Goal: Information Seeking & Learning: Learn about a topic

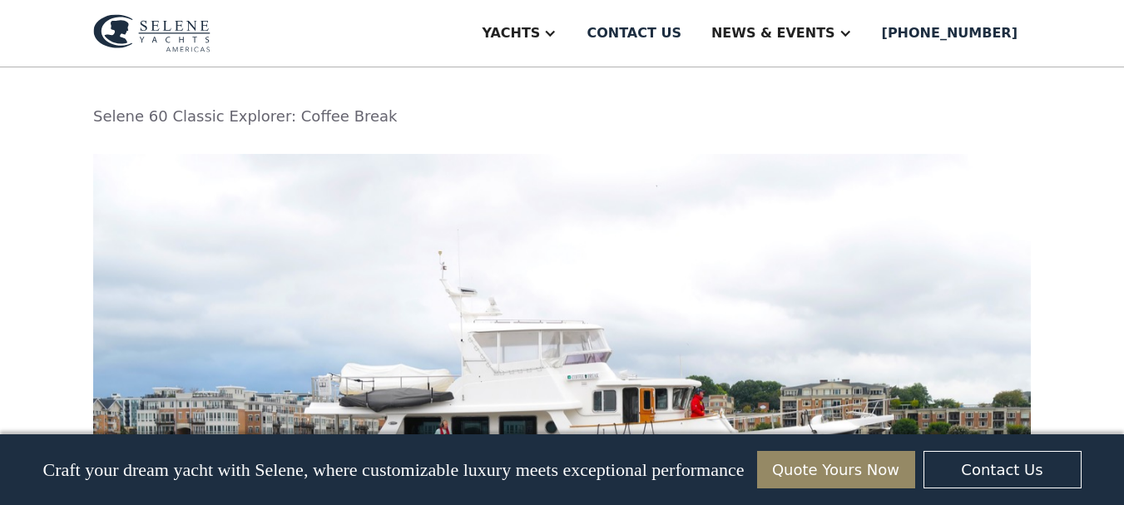
scroll to position [2778, 0]
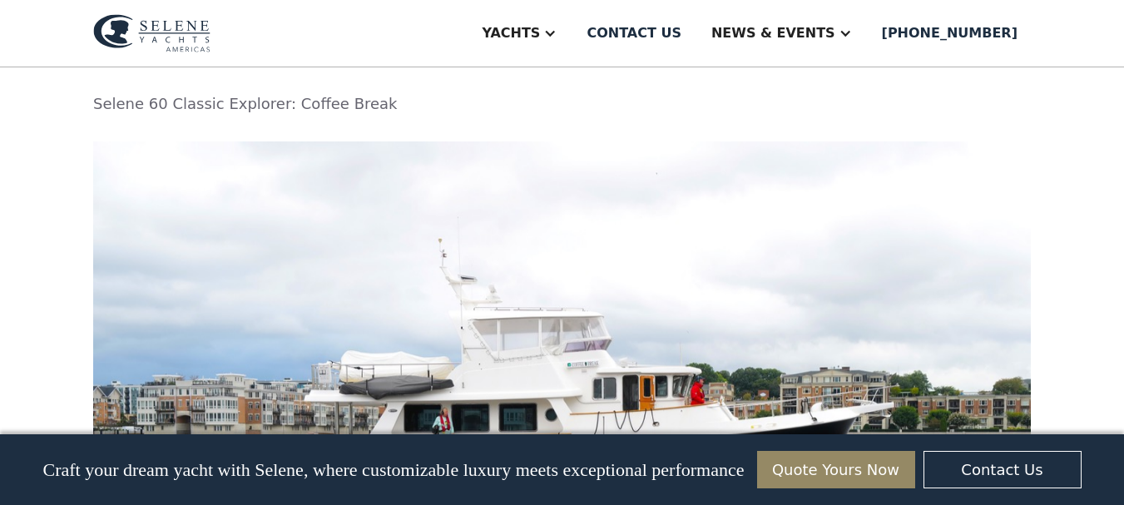
drag, startPoint x: 1128, startPoint y: 40, endPoint x: 1109, endPoint y: 244, distance: 204.7
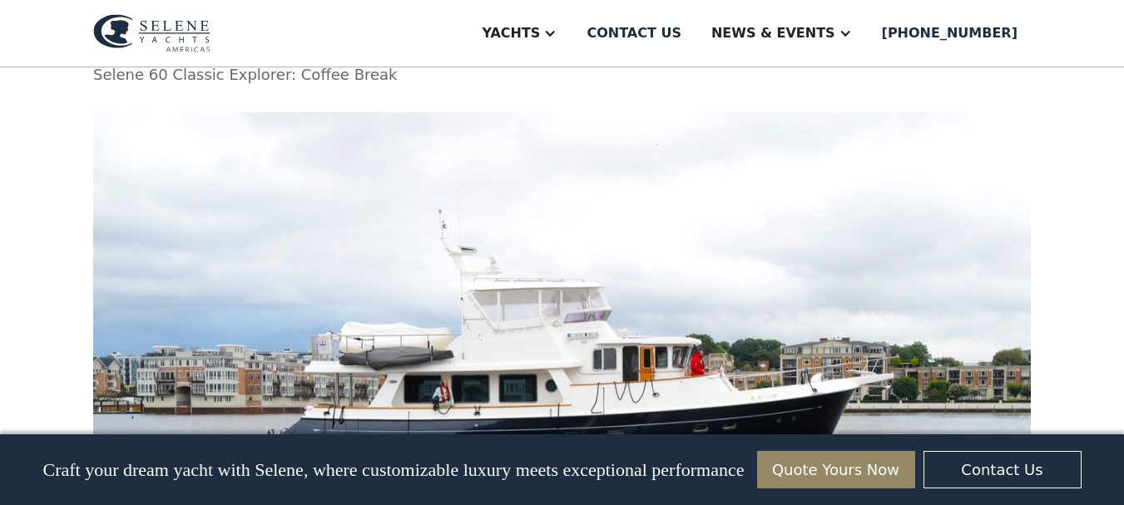
scroll to position [2794, 0]
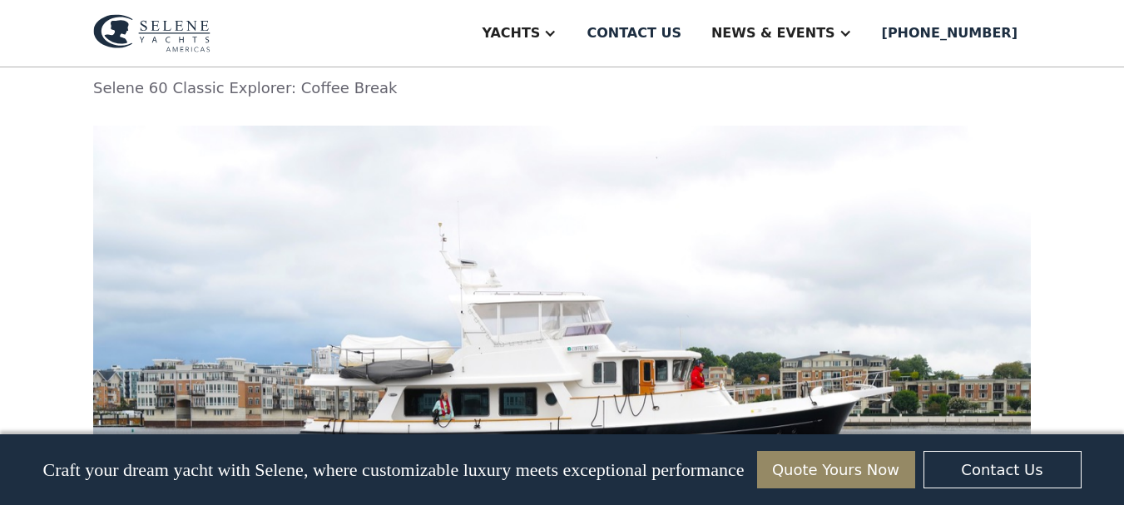
click at [975, 164] on img at bounding box center [562, 446] width 938 height 640
click at [958, 175] on img at bounding box center [562, 446] width 938 height 640
click at [957, 176] on img at bounding box center [562, 446] width 938 height 640
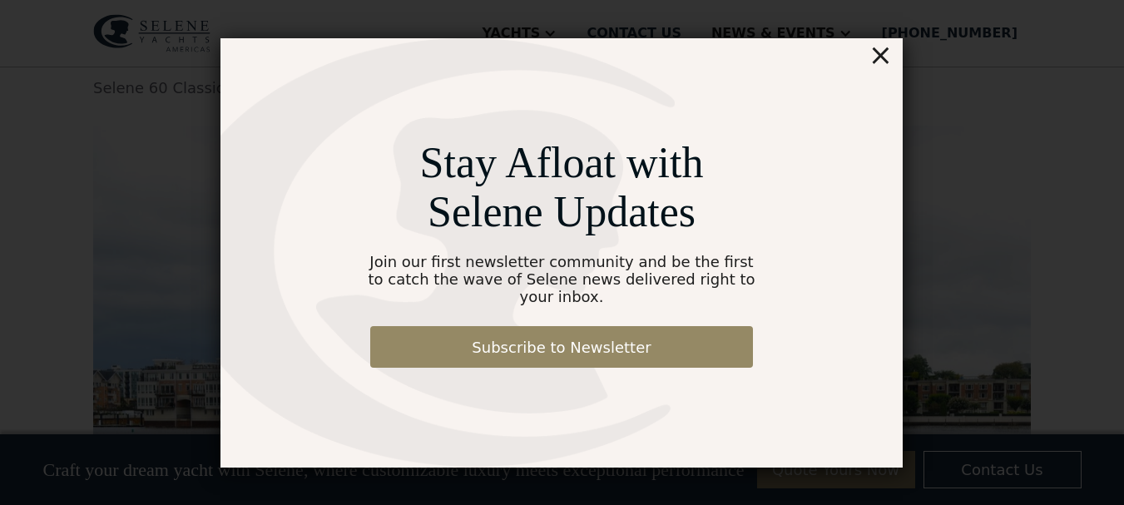
click at [876, 72] on div "×" at bounding box center [881, 54] width 24 height 33
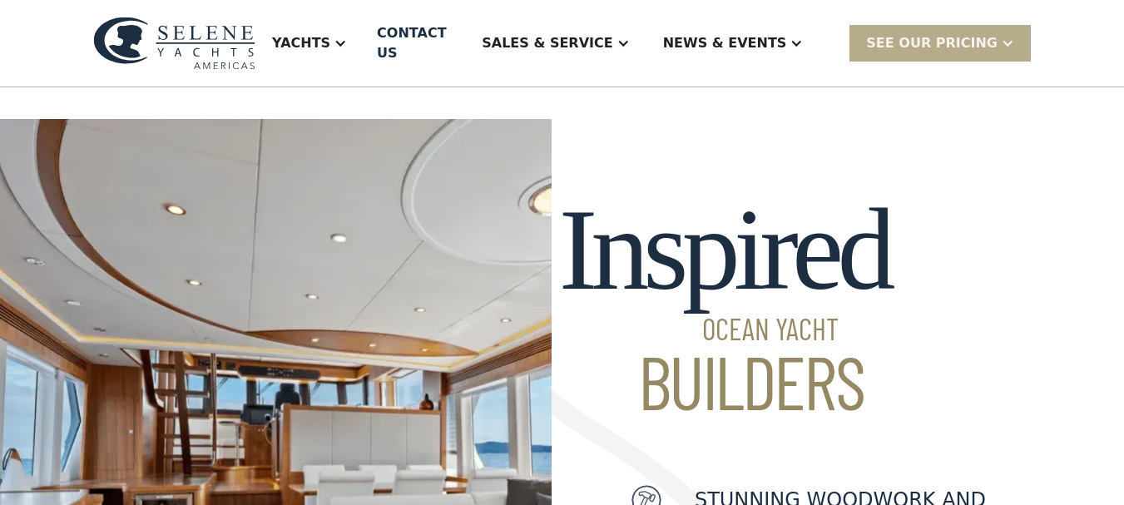
scroll to position [1621, 0]
